Goal: Check status: Check status

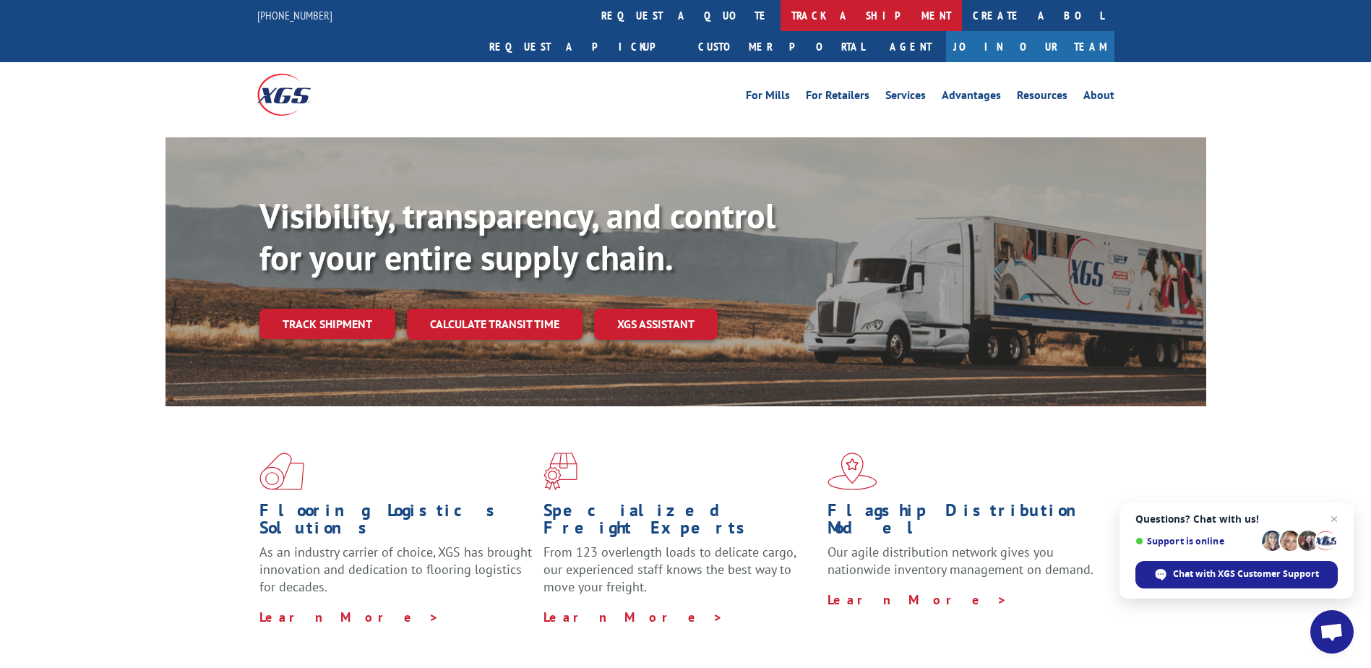
click at [781, 15] on link "track a shipment" at bounding box center [871, 15] width 181 height 31
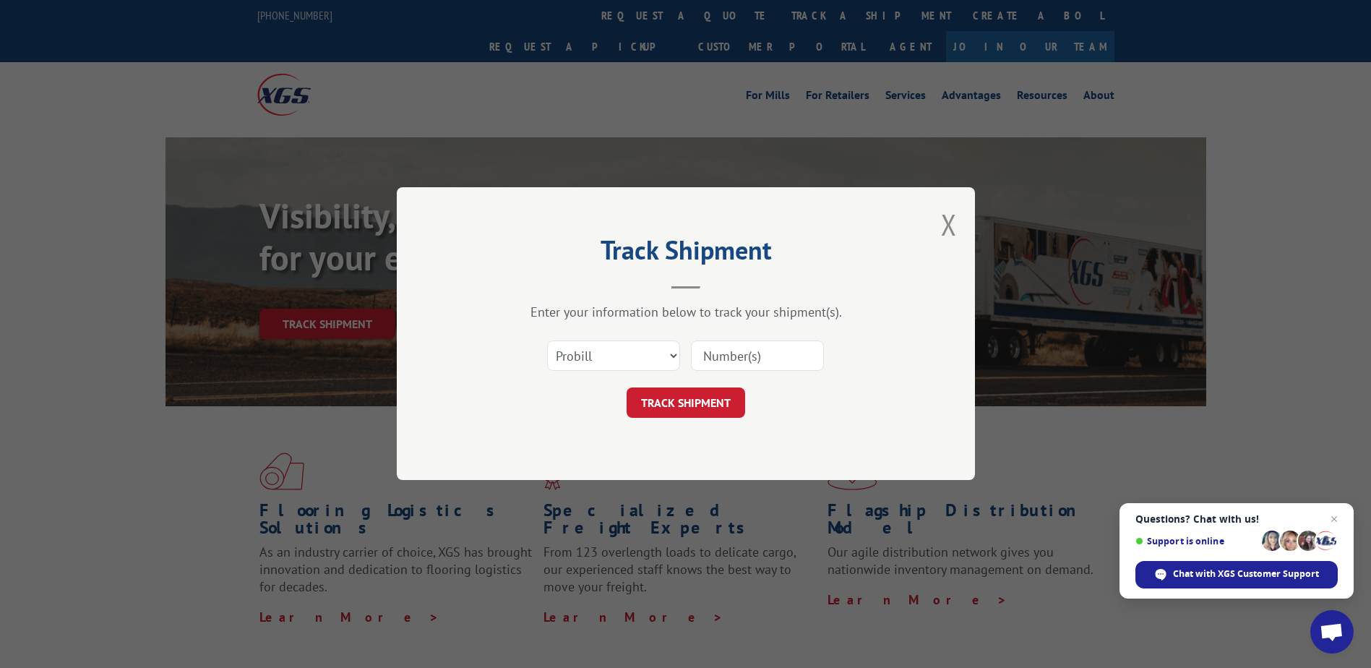
click at [759, 354] on input at bounding box center [757, 356] width 133 height 30
paste input "YKVZ8VRZ8YEEXE9"
type input "YKVZ8VRZ8YEEXE9"
click at [679, 396] on button "TRACK SHIPMENT" at bounding box center [686, 403] width 119 height 30
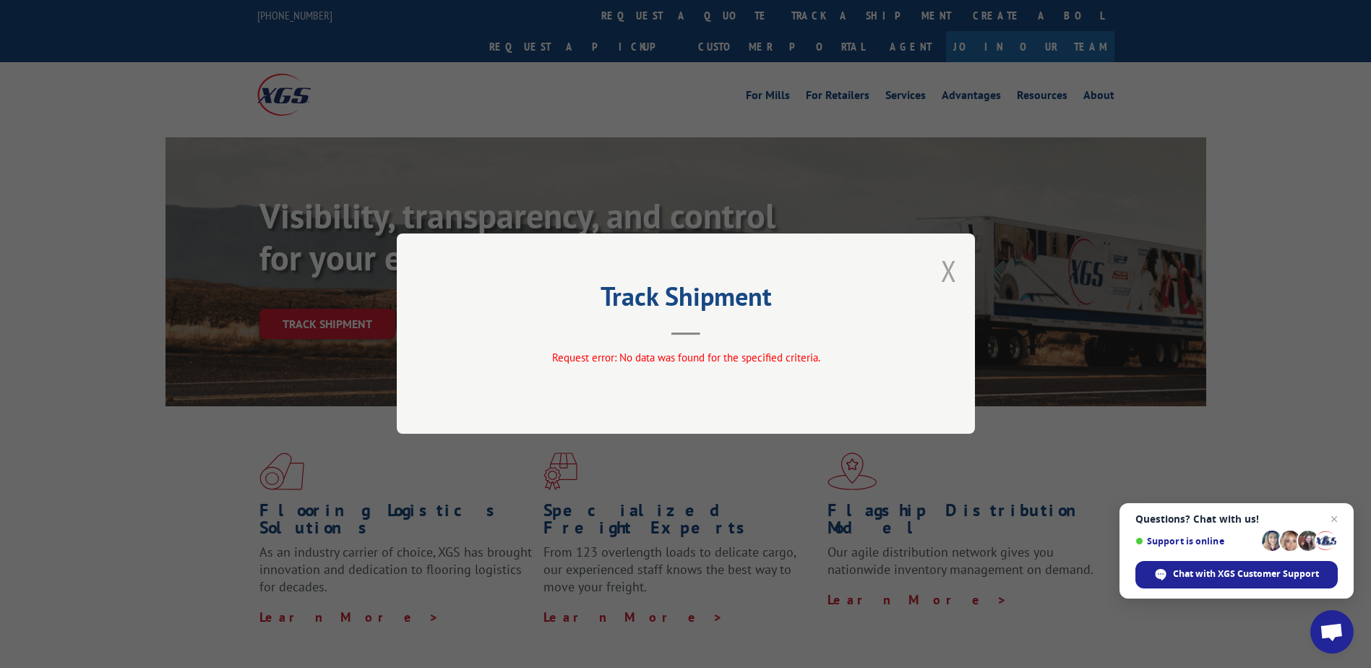
click at [955, 272] on button "Close modal" at bounding box center [949, 271] width 16 height 38
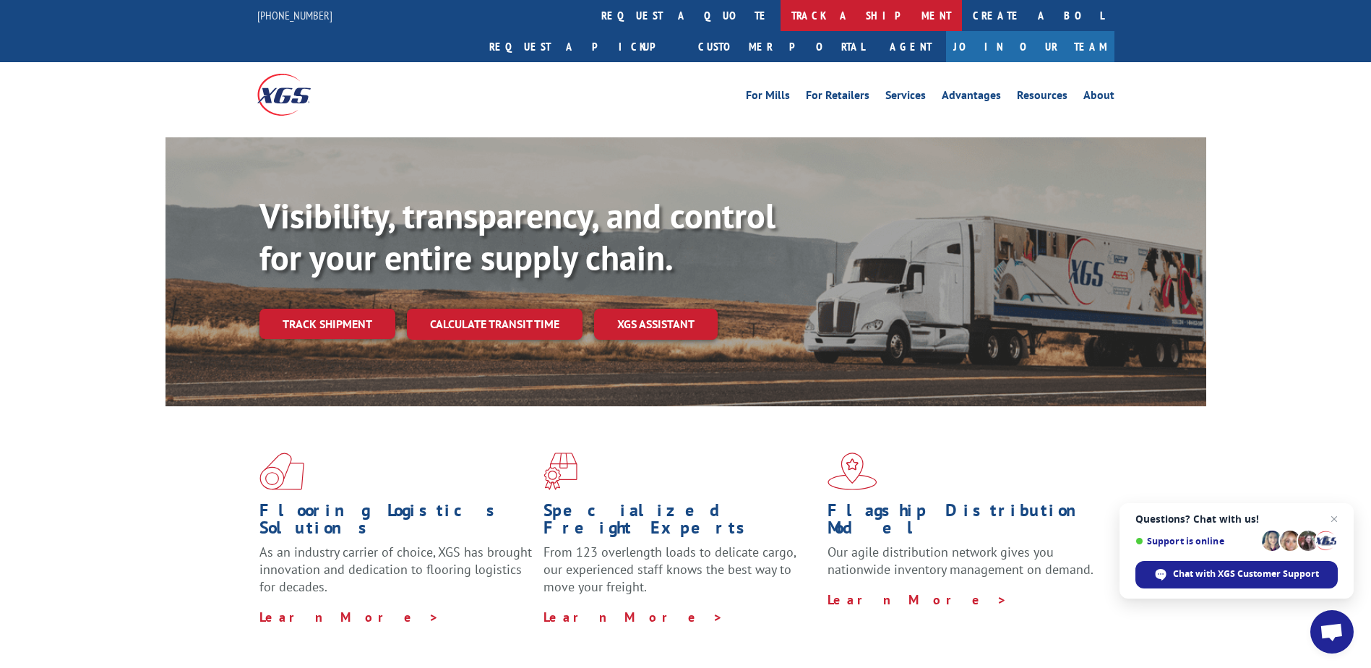
drag, startPoint x: 643, startPoint y: 13, endPoint x: 650, endPoint y: 51, distance: 38.3
click at [781, 13] on link "track a shipment" at bounding box center [871, 15] width 181 height 31
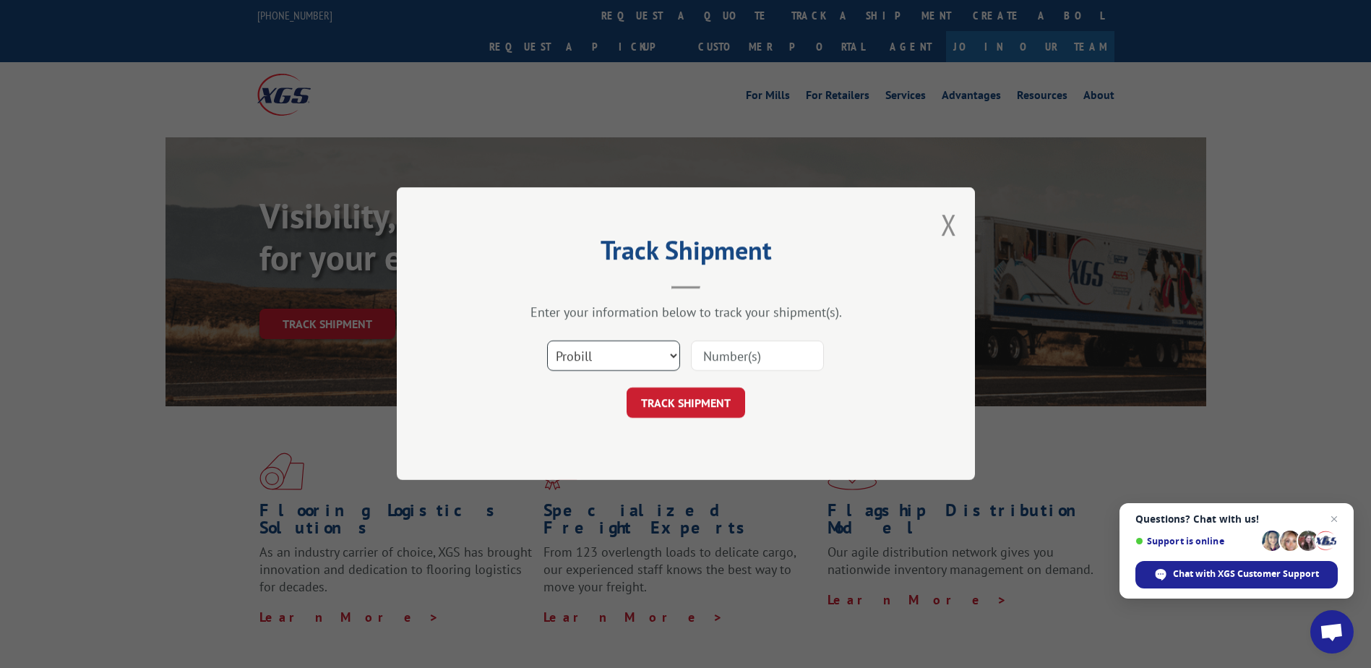
click at [631, 360] on select "Select category... Probill BOL PO" at bounding box center [613, 356] width 133 height 30
select select "bol"
click at [547, 341] on select "Select category... Probill BOL PO" at bounding box center [613, 356] width 133 height 30
drag, startPoint x: 709, startPoint y: 365, endPoint x: 716, endPoint y: 364, distance: 7.4
click at [710, 365] on input at bounding box center [757, 356] width 133 height 30
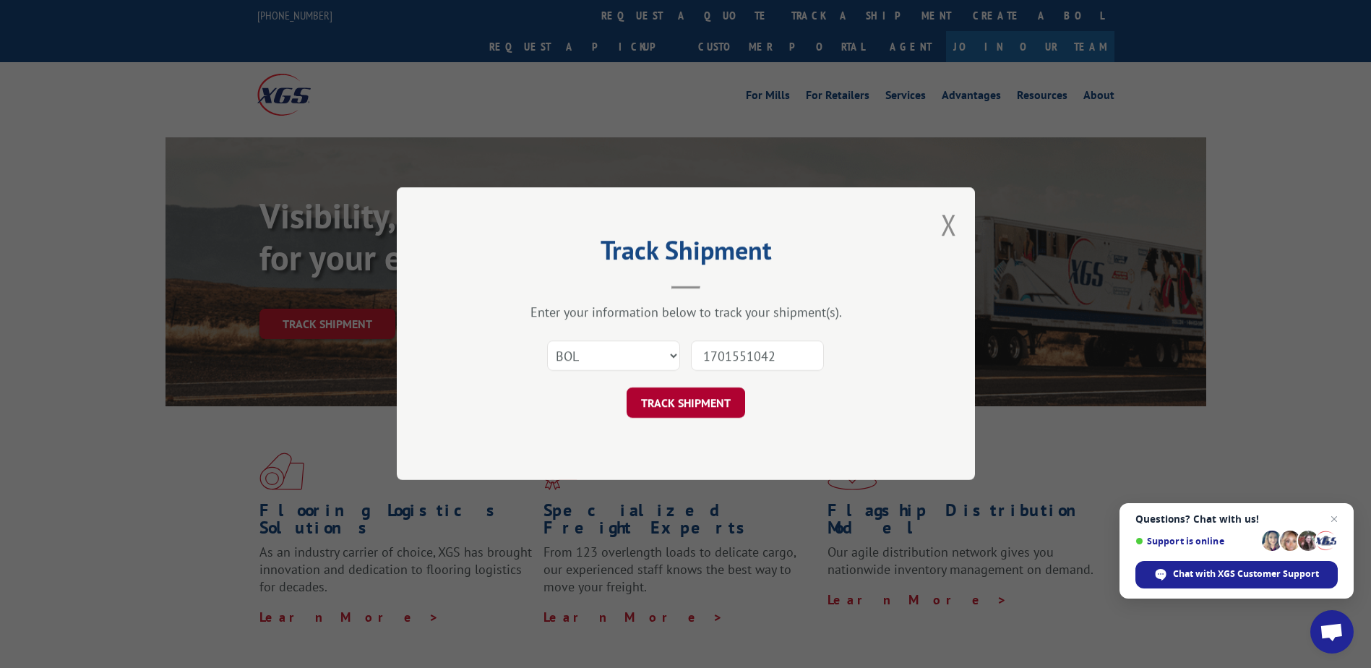
type input "1701551042"
click at [674, 411] on button "TRACK SHIPMENT" at bounding box center [686, 403] width 119 height 30
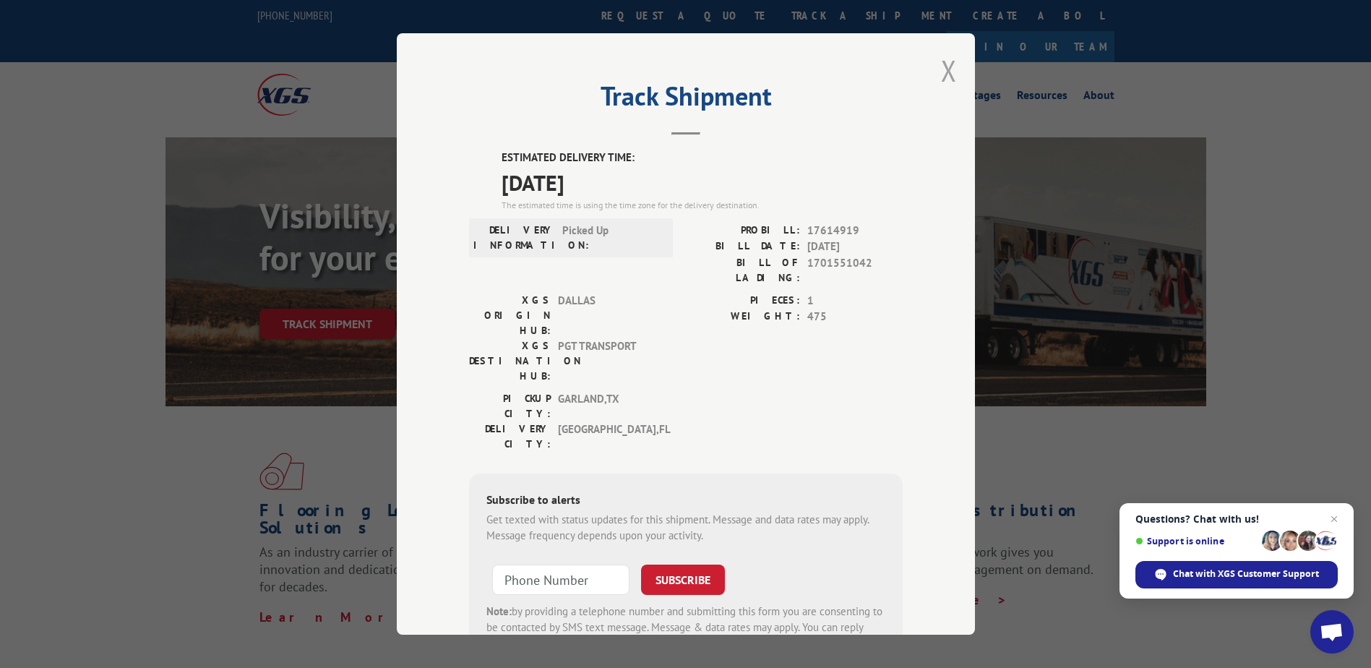
click at [945, 69] on button "Close modal" at bounding box center [949, 70] width 16 height 38
